Goal: Task Accomplishment & Management: Use online tool/utility

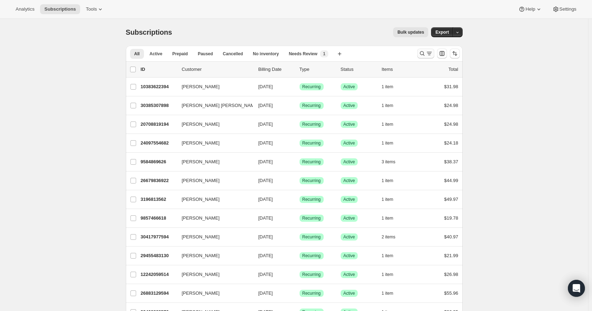
click at [429, 53] on icon "Search and filter results" at bounding box center [429, 53] width 7 height 7
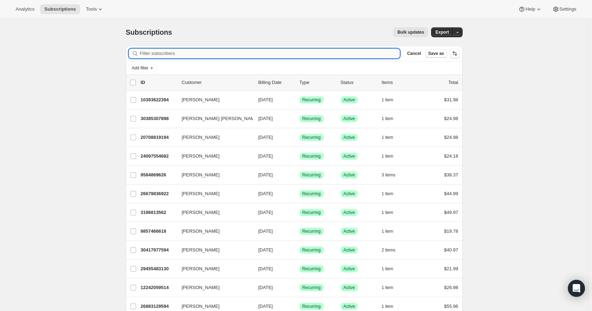
paste input "[PERSON_NAME]"
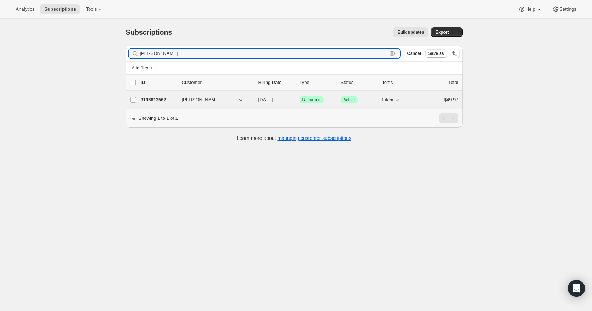
type input "[PERSON_NAME]"
click at [165, 99] on p "3196813562" at bounding box center [158, 99] width 35 height 7
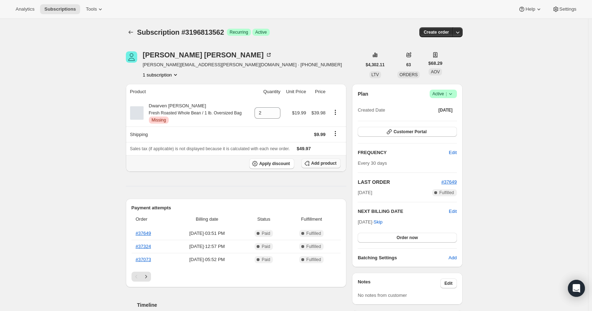
click at [322, 166] on span "Add product" at bounding box center [323, 164] width 25 height 6
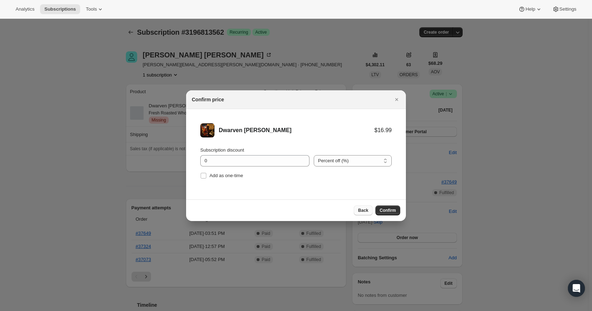
click at [360, 210] on span "Back" at bounding box center [363, 211] width 10 height 6
